Goal: Transaction & Acquisition: Purchase product/service

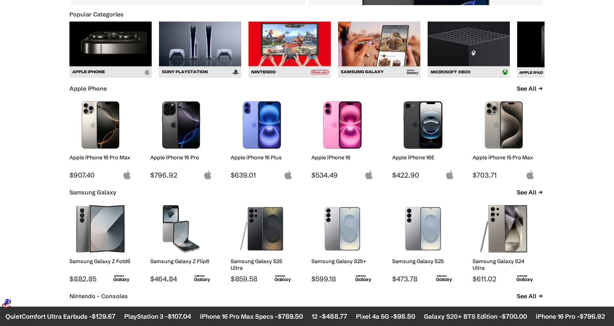
scroll to position [335, 0]
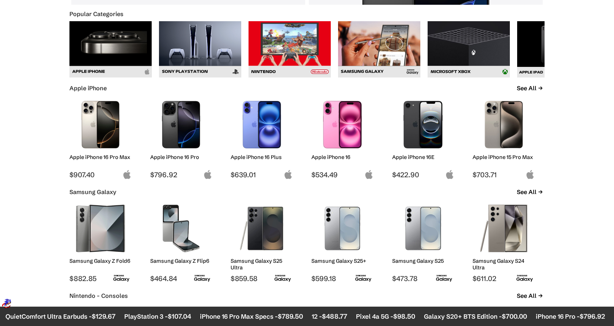
click at [507, 125] on img at bounding box center [503, 124] width 51 height 47
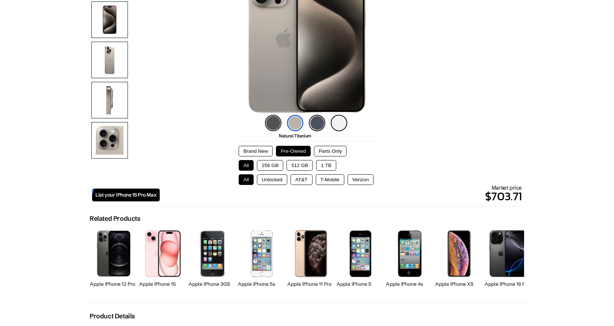
click at [304, 163] on button "512 GB" at bounding box center [299, 165] width 26 height 11
click at [270, 181] on button "Unlocked" at bounding box center [272, 179] width 30 height 11
